Goal: Task Accomplishment & Management: Use online tool/utility

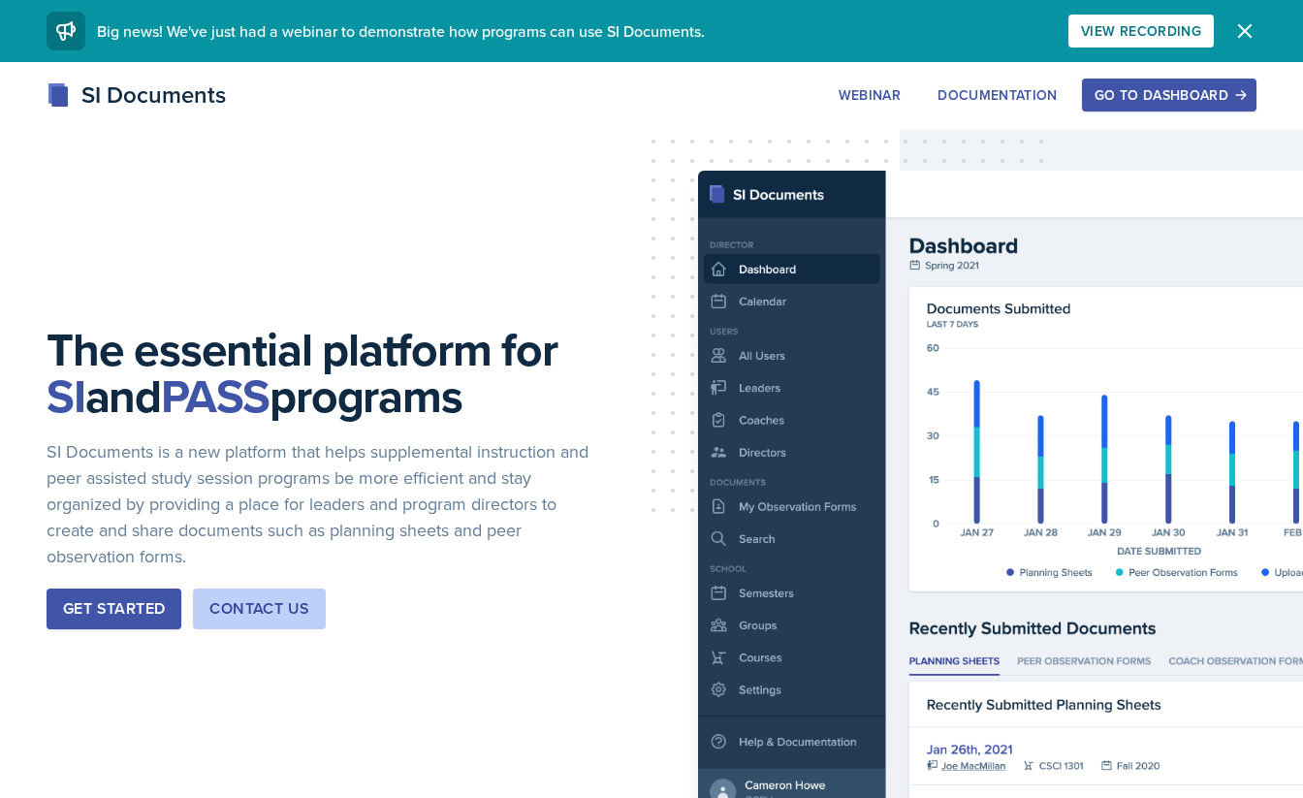
click at [1130, 96] on div "Go to Dashboard" at bounding box center [1169, 95] width 149 height 16
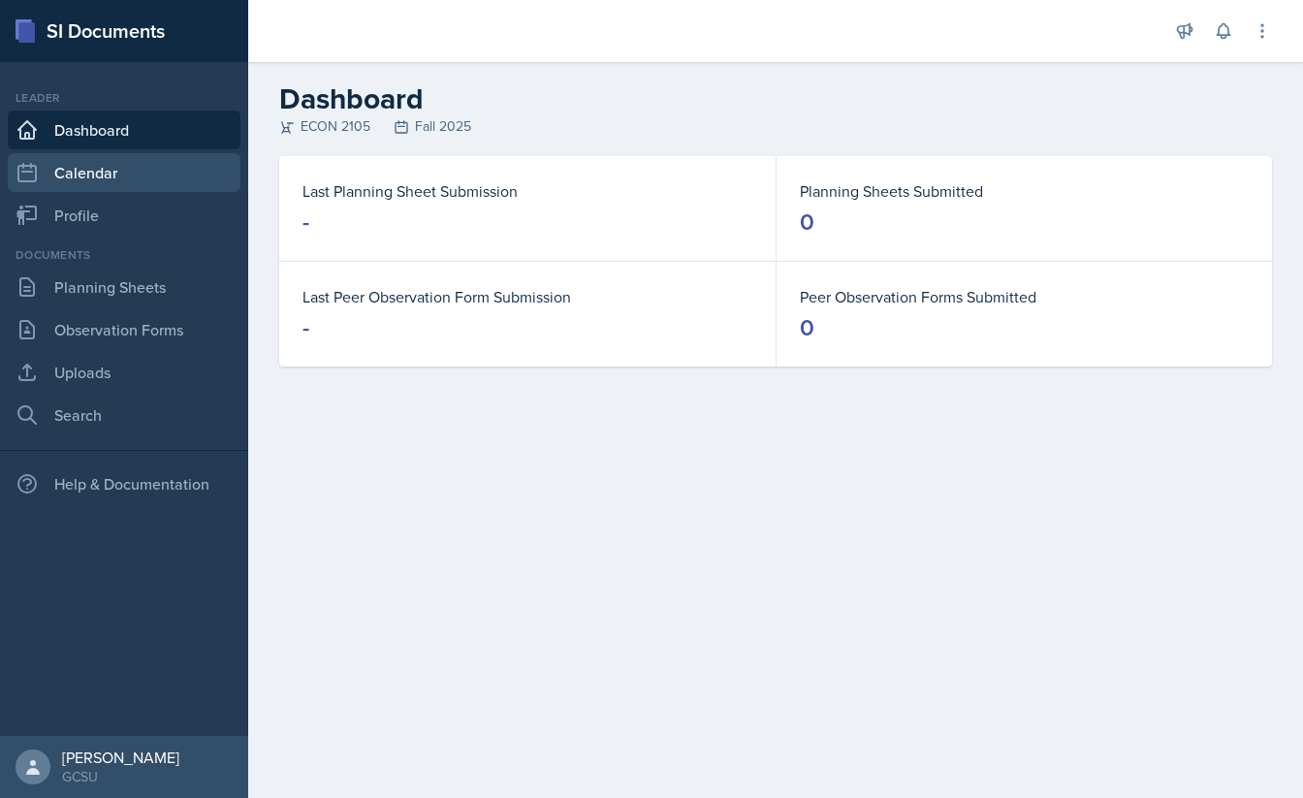
click at [94, 171] on link "Calendar" at bounding box center [124, 172] width 233 height 39
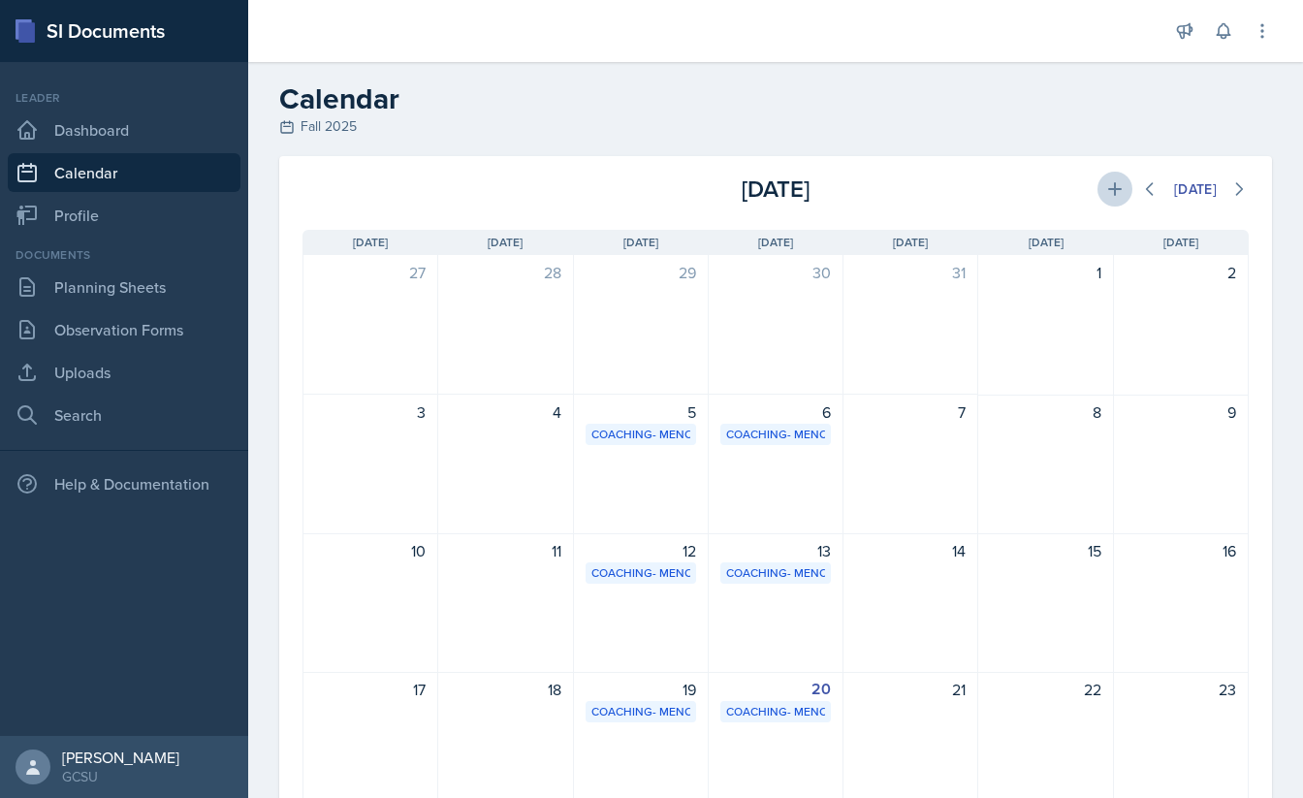
drag, startPoint x: 1258, startPoint y: 40, endPoint x: 1112, endPoint y: 198, distance: 214.8
click at [1114, 197] on div "Announcements SI Leader Training! [DATE] 4:11 PM We are so excited to kick off …" at bounding box center [775, 399] width 1055 height 798
click at [1112, 198] on icon at bounding box center [1114, 188] width 19 height 19
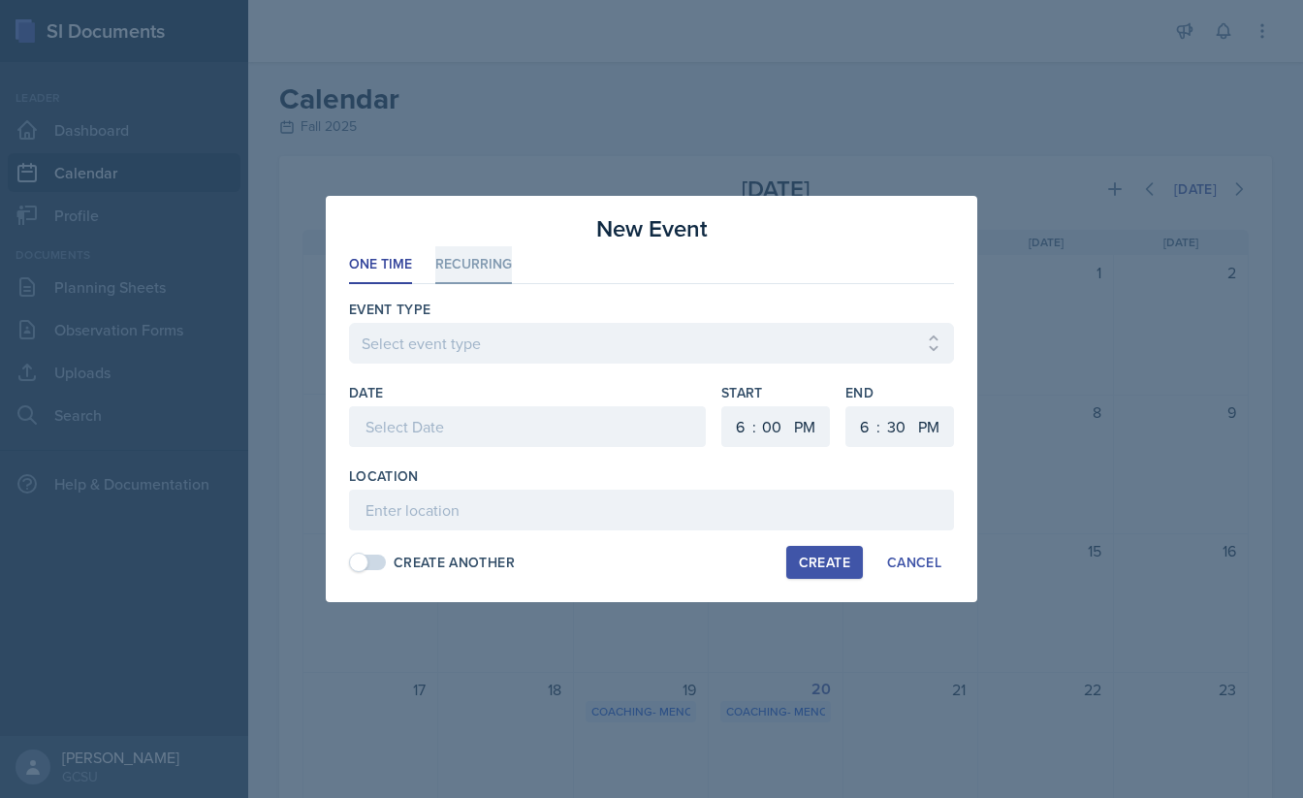
click at [479, 274] on li "Recurring" at bounding box center [473, 265] width 77 height 38
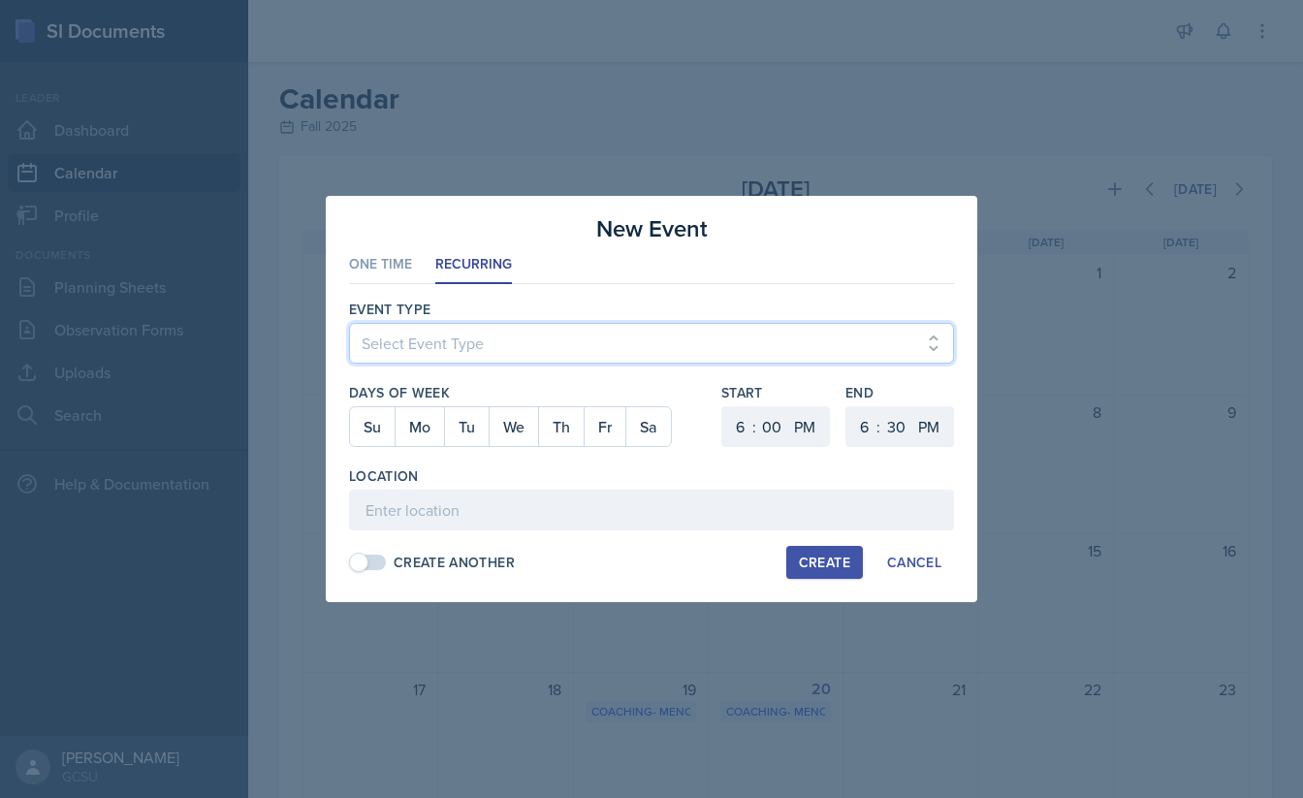
select select "700c1d41-4793-48d3-8616-e09499dfb71d"
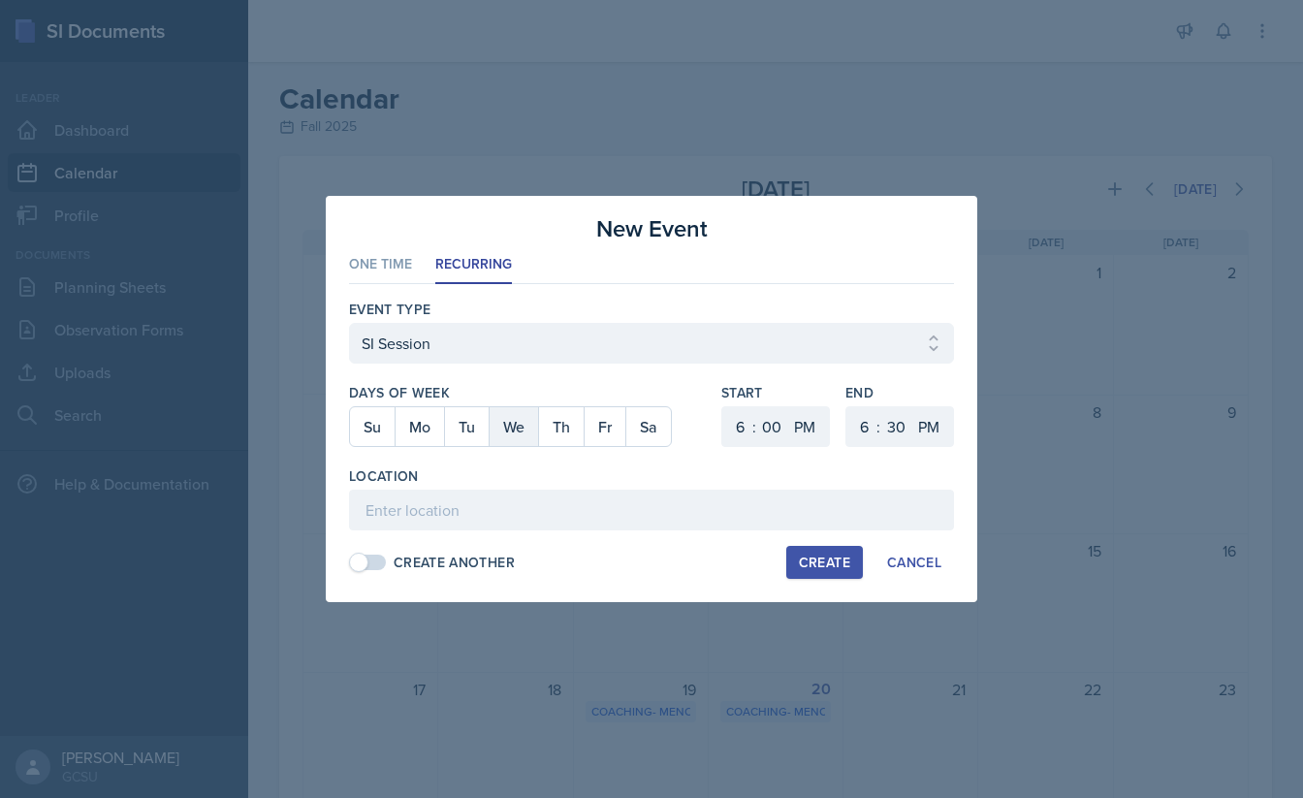
click at [523, 437] on button "We" at bounding box center [513, 426] width 49 height 39
click at [606, 438] on button "Fr" at bounding box center [605, 426] width 42 height 39
select select "5"
click at [592, 471] on div "Location" at bounding box center [651, 475] width 605 height 19
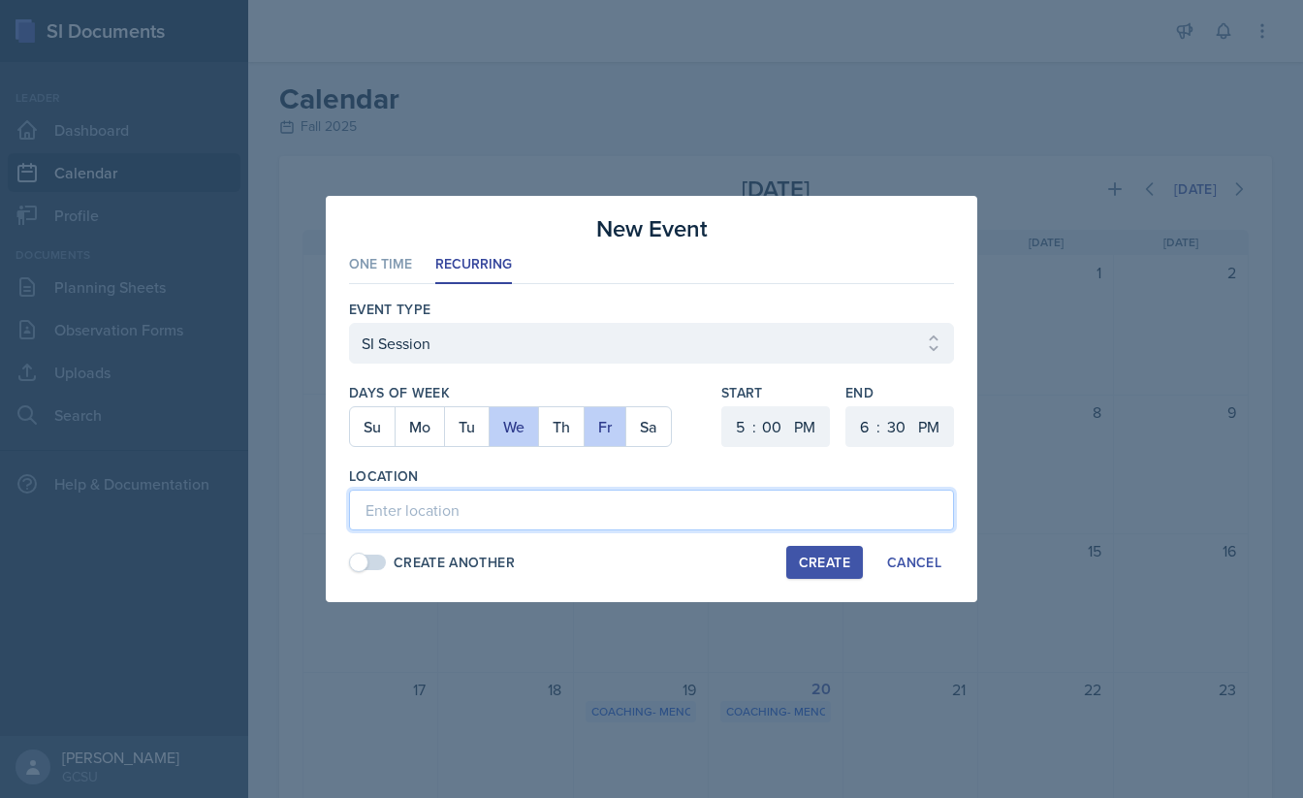
click at [605, 510] on input at bounding box center [651, 510] width 605 height 41
type input "ATK 105"
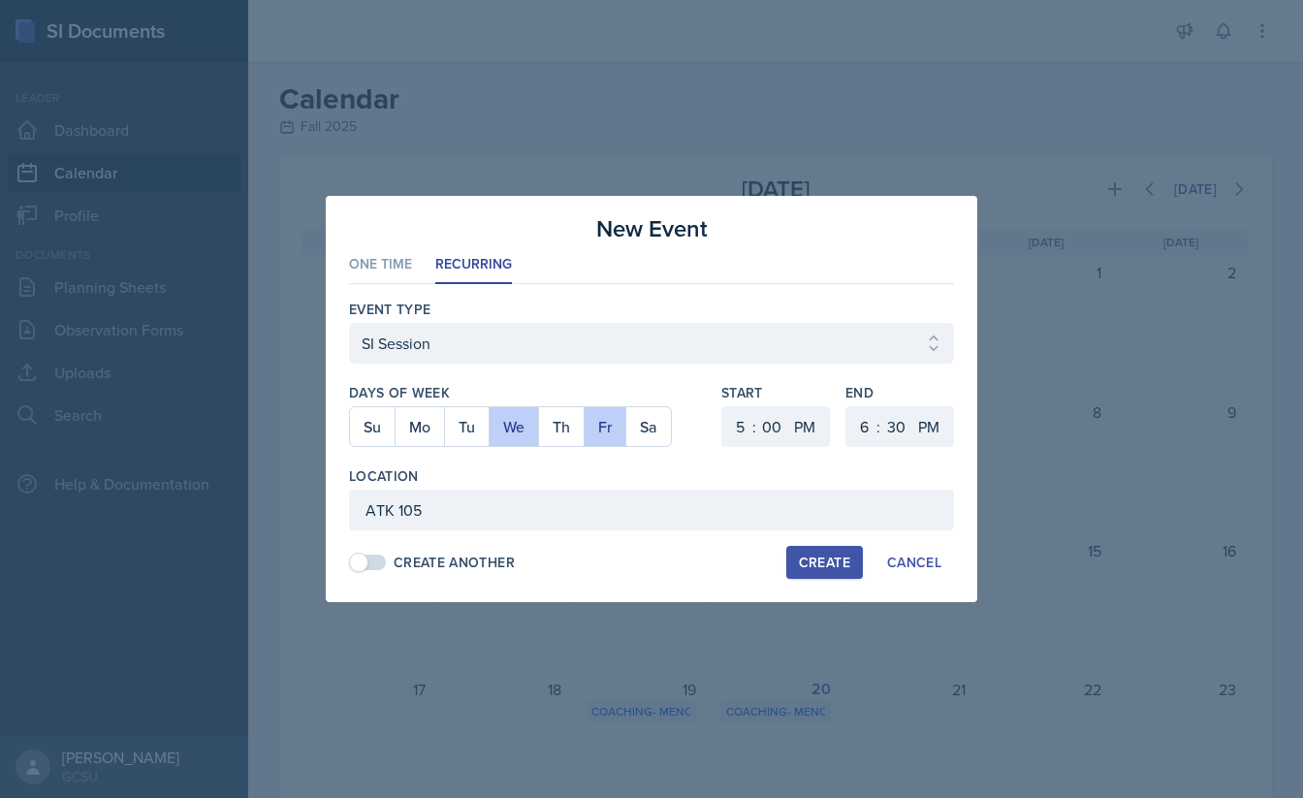
click at [813, 548] on button "Create" at bounding box center [824, 562] width 77 height 33
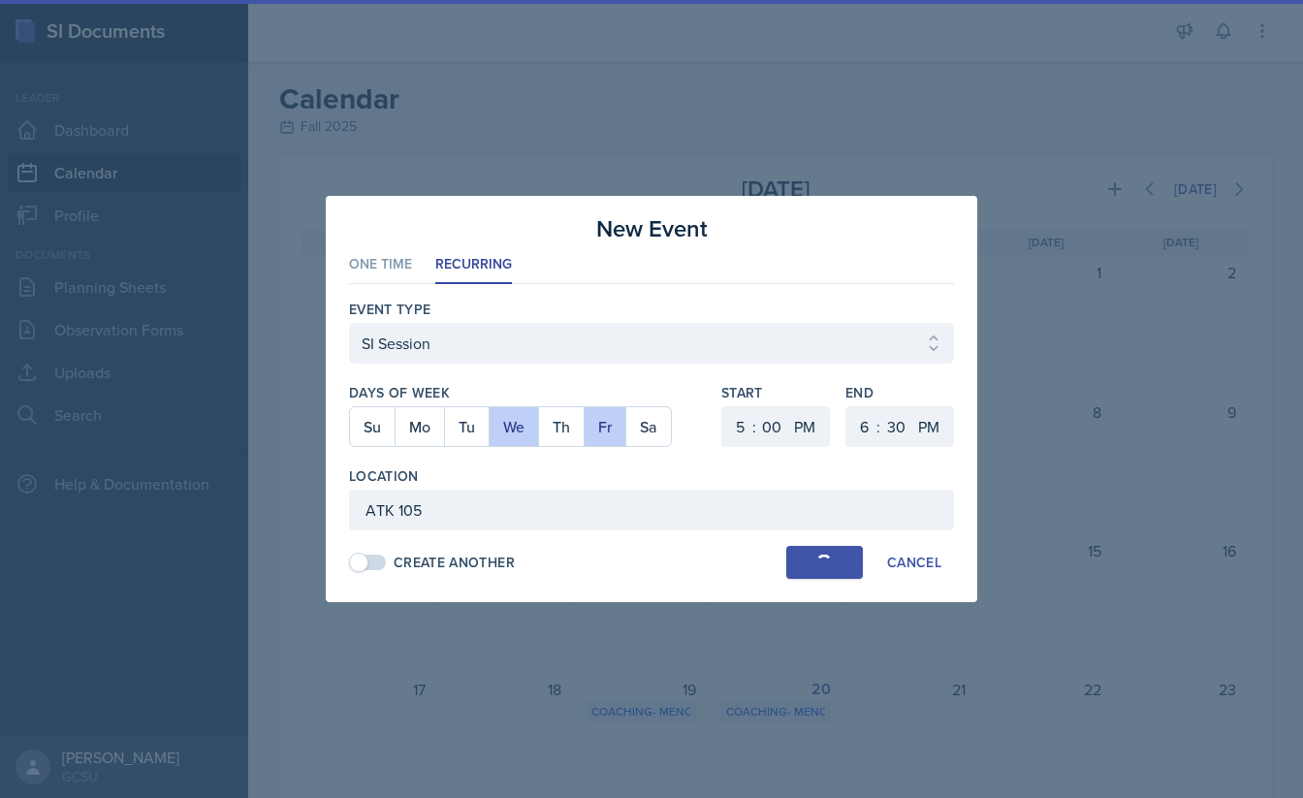
select select
select select "6"
click at [813, 585] on div "Event Type Select Event Type Leader Training New Calendar Event SI Session Days…" at bounding box center [651, 435] width 605 height 303
